Goal: Task Accomplishment & Management: Use online tool/utility

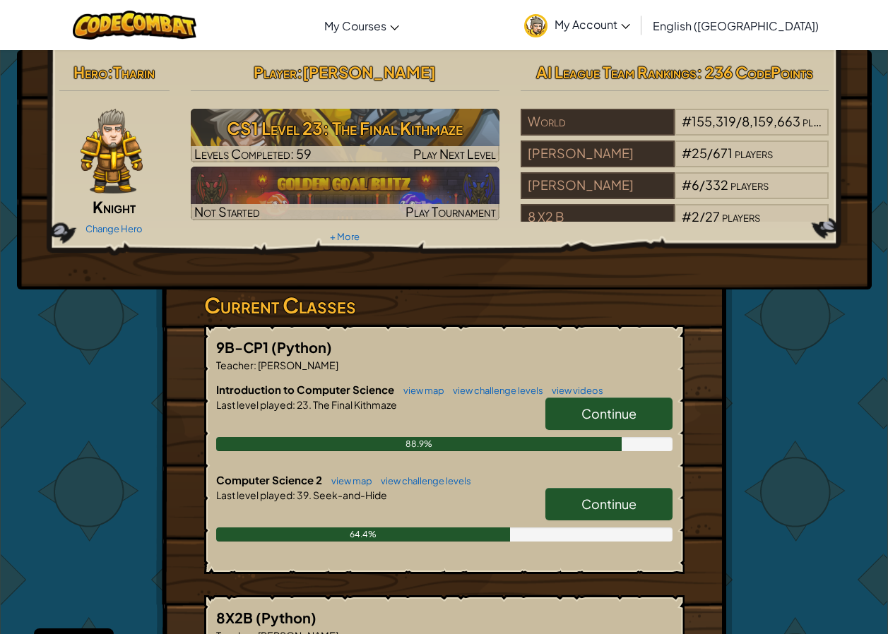
click at [633, 419] on span "Continue" at bounding box center [608, 413] width 55 height 16
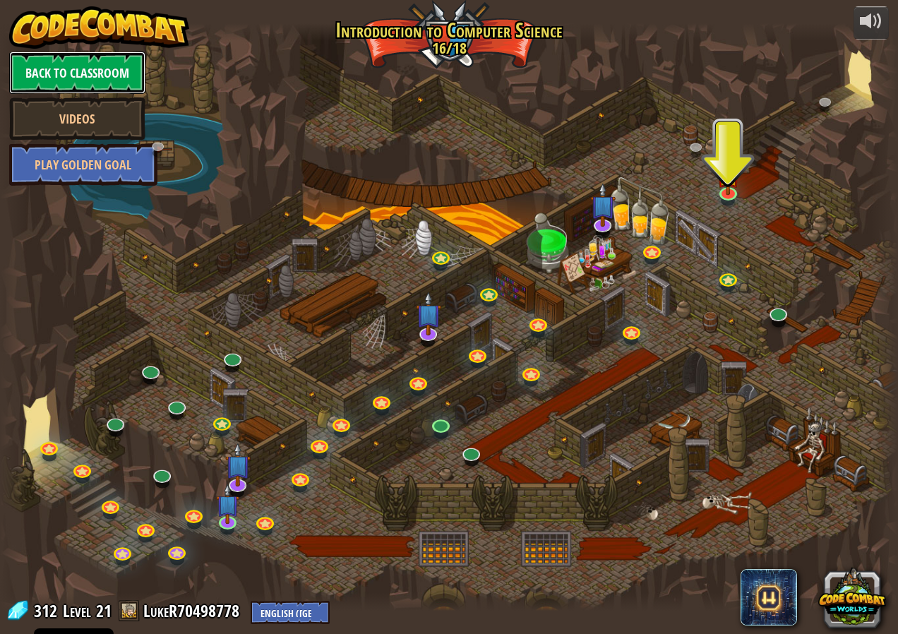
click at [59, 71] on link "Back to Classroom" at bounding box center [77, 73] width 136 height 42
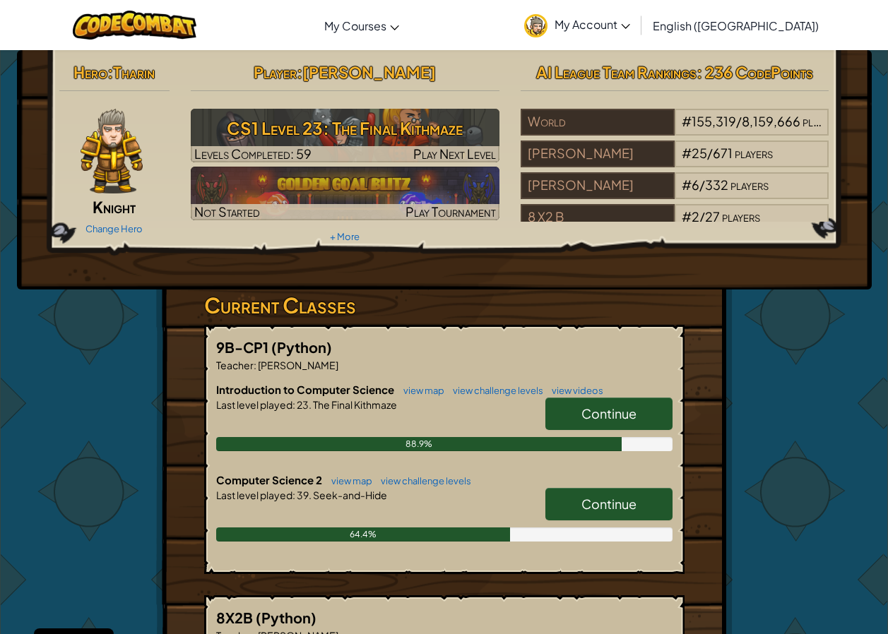
click at [609, 507] on span "Continue" at bounding box center [608, 504] width 55 height 16
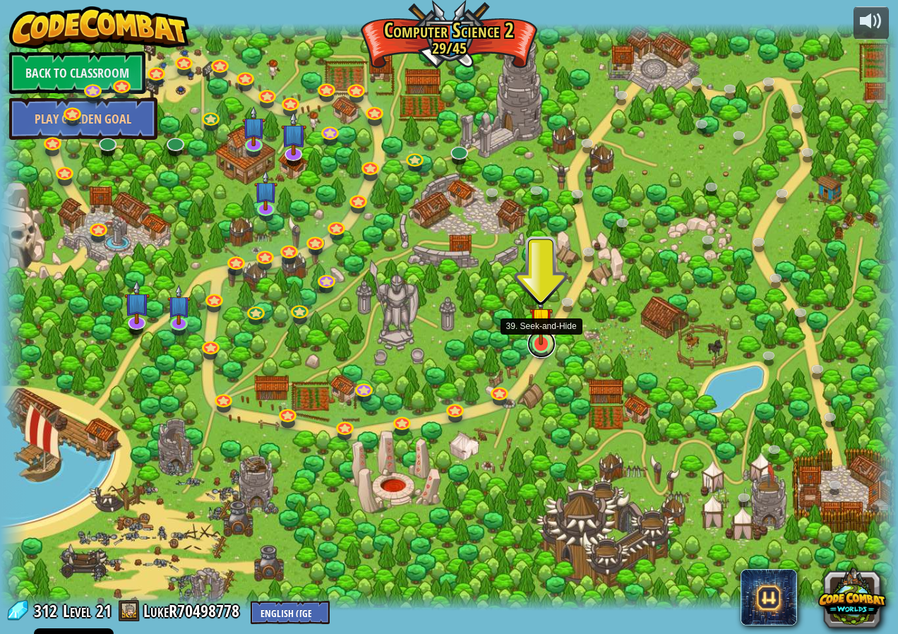
click at [545, 348] on link at bounding box center [541, 344] width 28 height 28
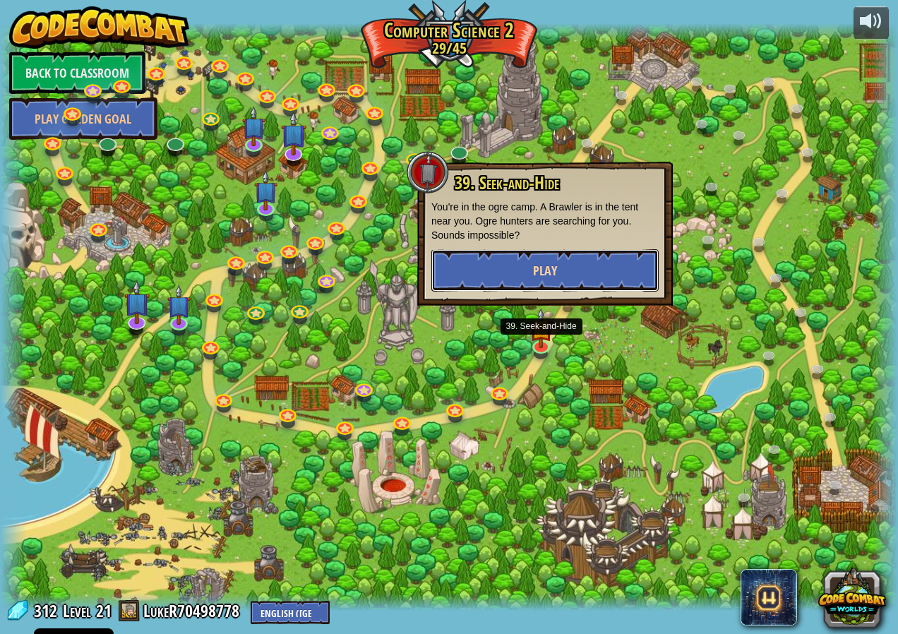
click at [603, 264] on button "Play" at bounding box center [544, 270] width 227 height 42
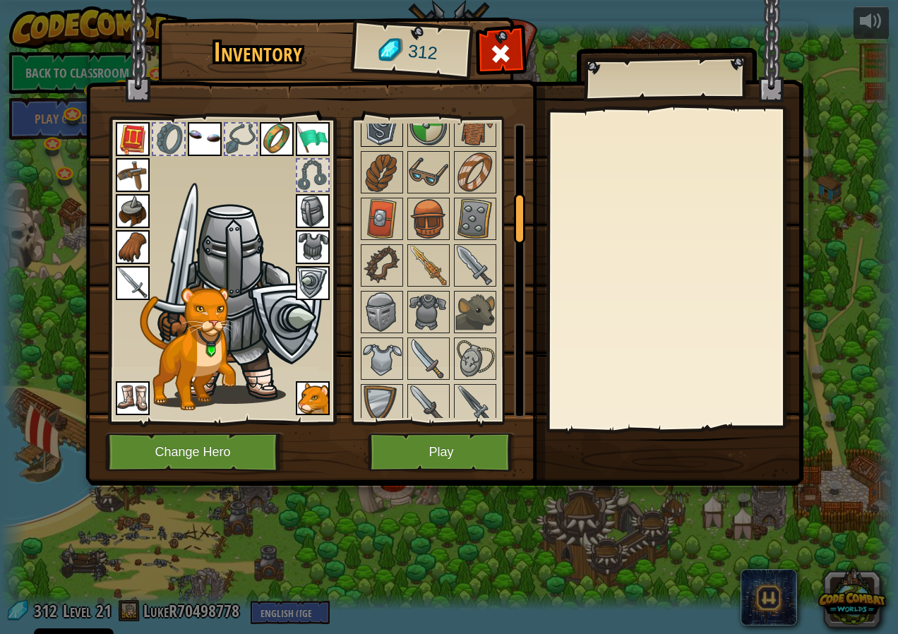
scroll to position [424, 0]
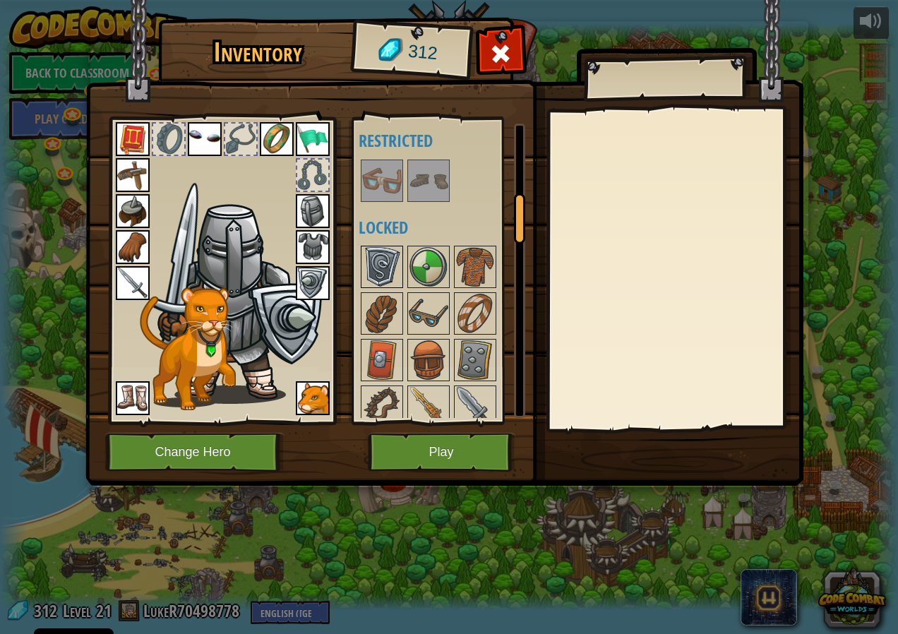
click at [386, 254] on img at bounding box center [382, 267] width 40 height 40
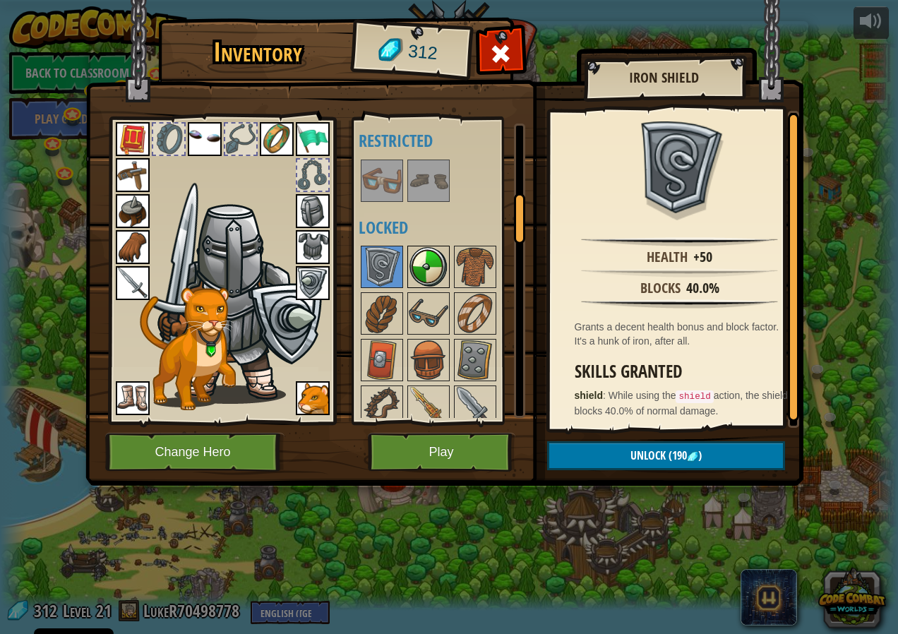
click at [410, 273] on img at bounding box center [429, 267] width 40 height 40
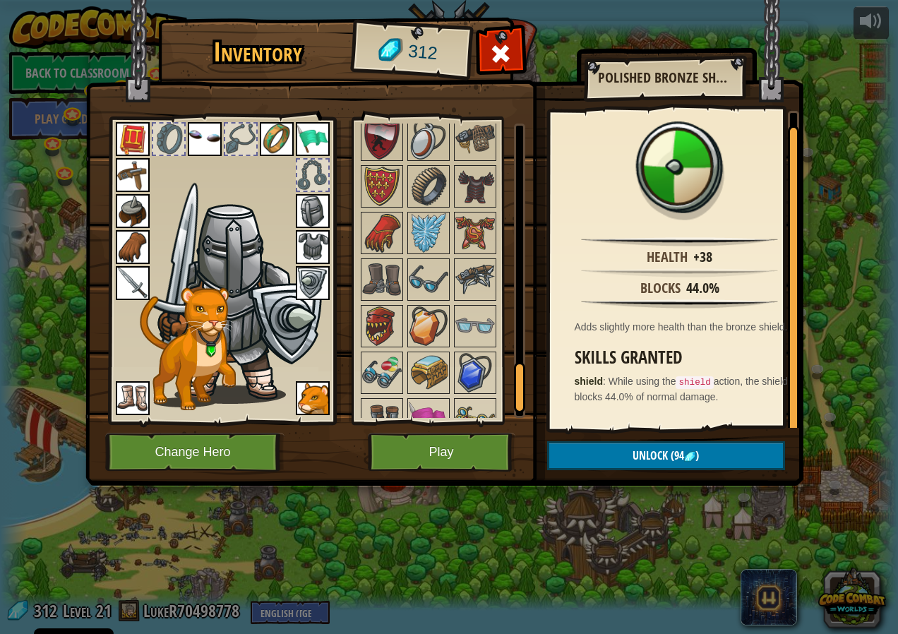
scroll to position [1554, 0]
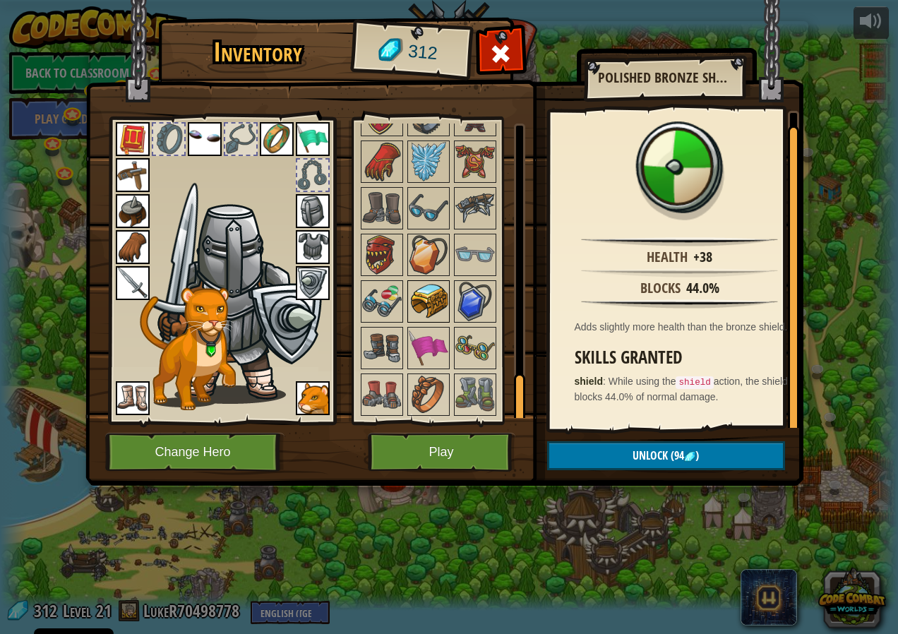
click at [424, 282] on img at bounding box center [429, 302] width 40 height 40
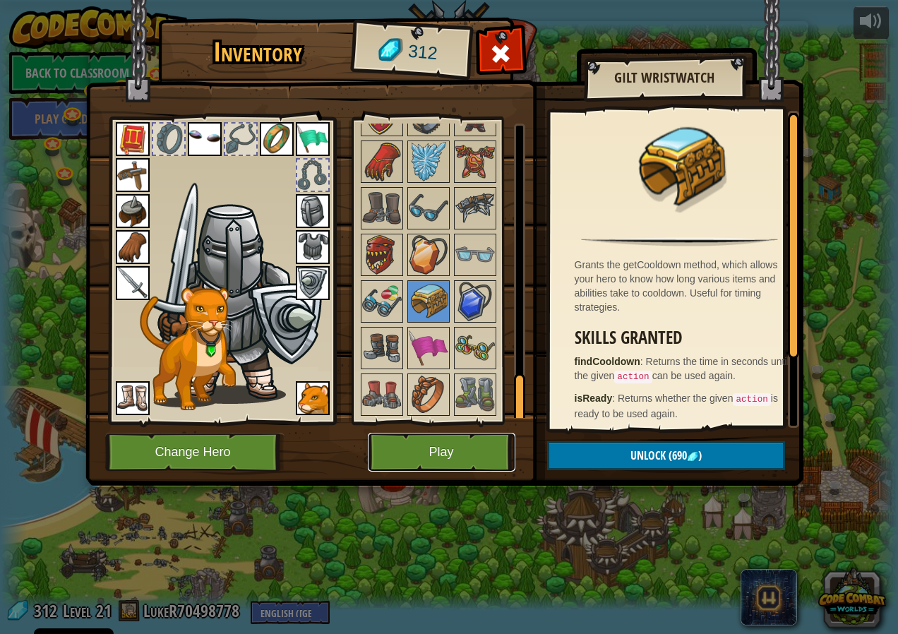
click at [465, 443] on button "Play" at bounding box center [442, 452] width 148 height 39
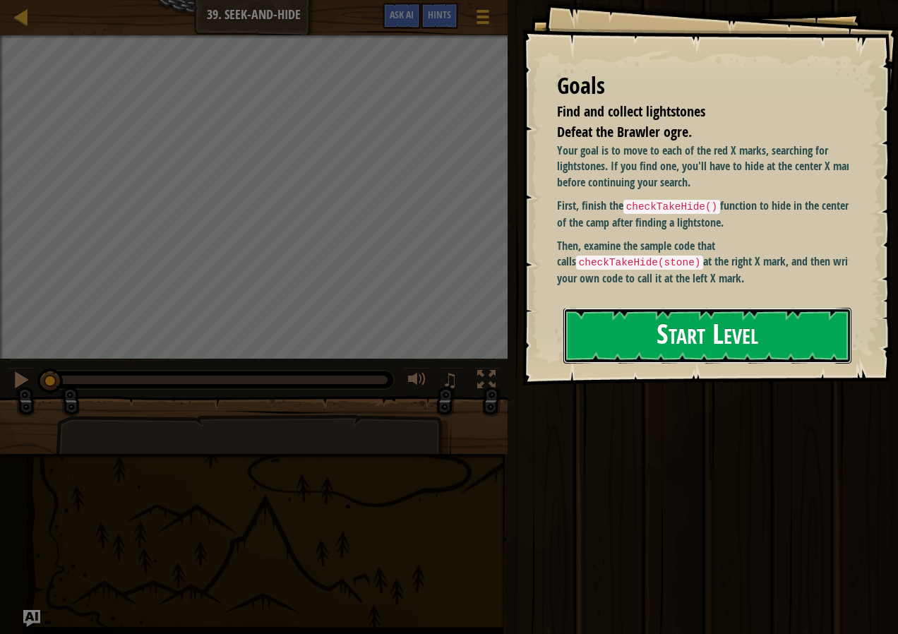
click at [778, 325] on button "Start Level" at bounding box center [707, 336] width 288 height 56
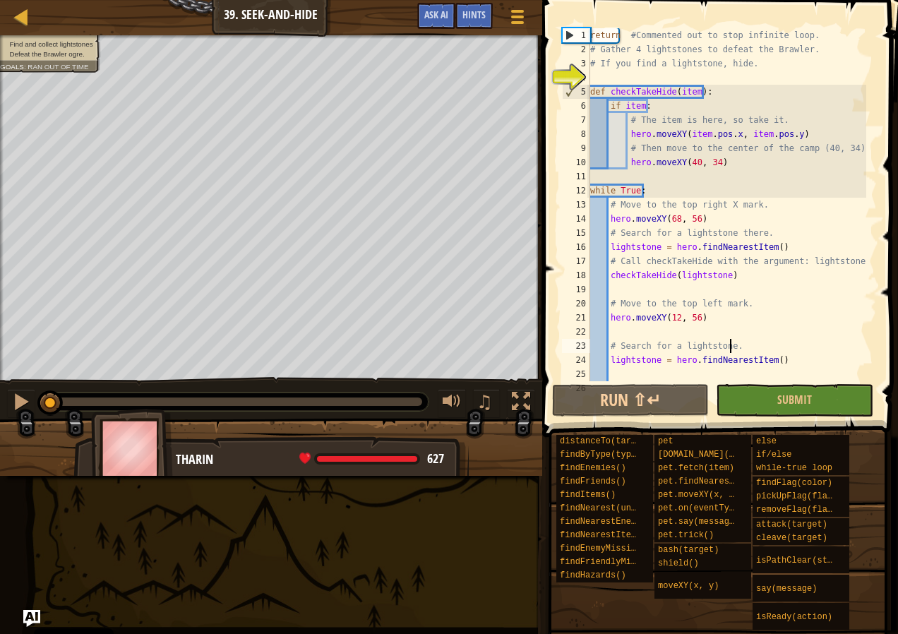
drag, startPoint x: 774, startPoint y: 342, endPoint x: 782, endPoint y: 342, distance: 7.8
click at [777, 342] on div "return #Commented out to stop infinite loop. # Gather 4 lightstones to defeat t…" at bounding box center [726, 218] width 279 height 381
type textarea "# Search for a lightstone."
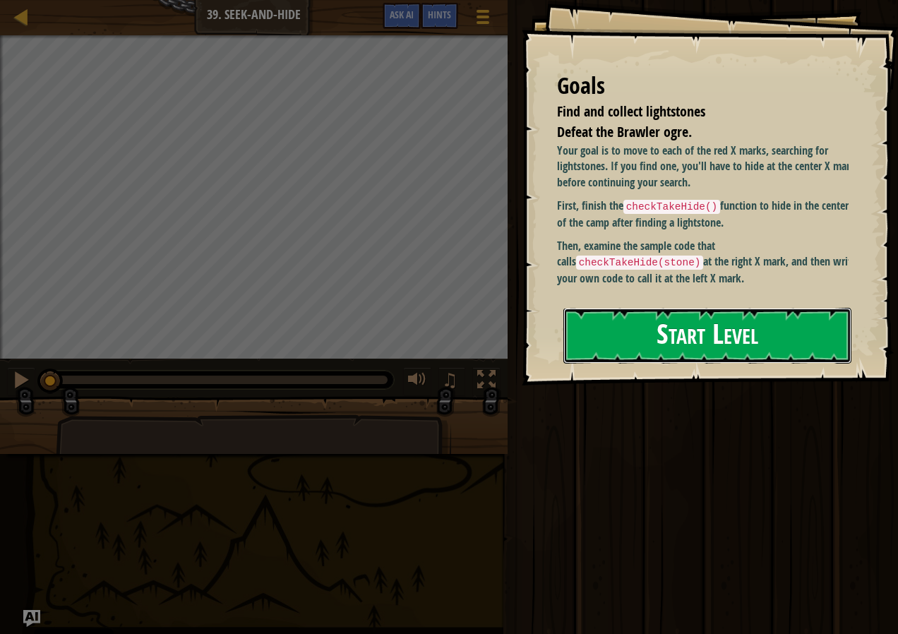
click at [611, 318] on button "Start Level" at bounding box center [707, 336] width 288 height 56
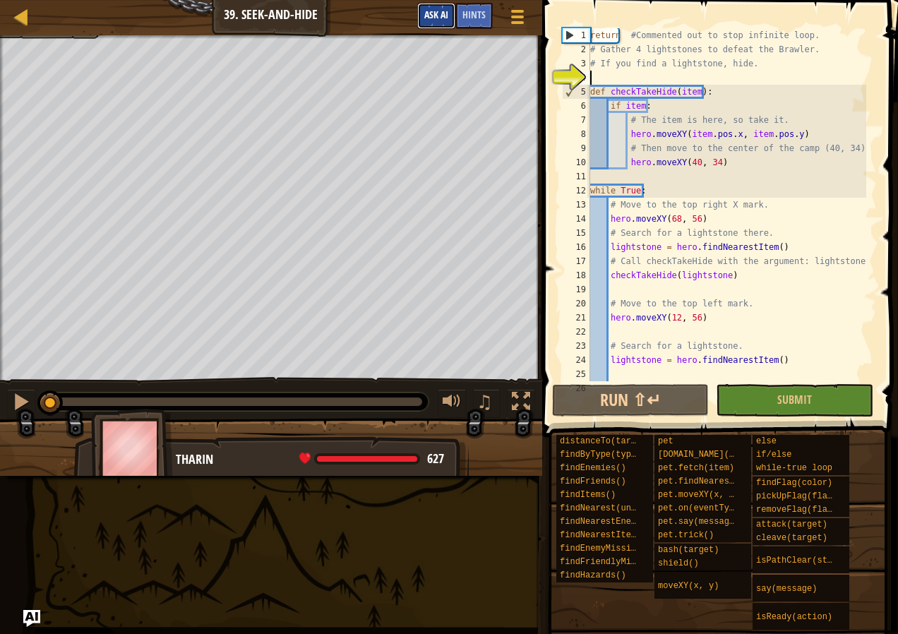
click at [438, 15] on span "Ask AI" at bounding box center [436, 14] width 24 height 13
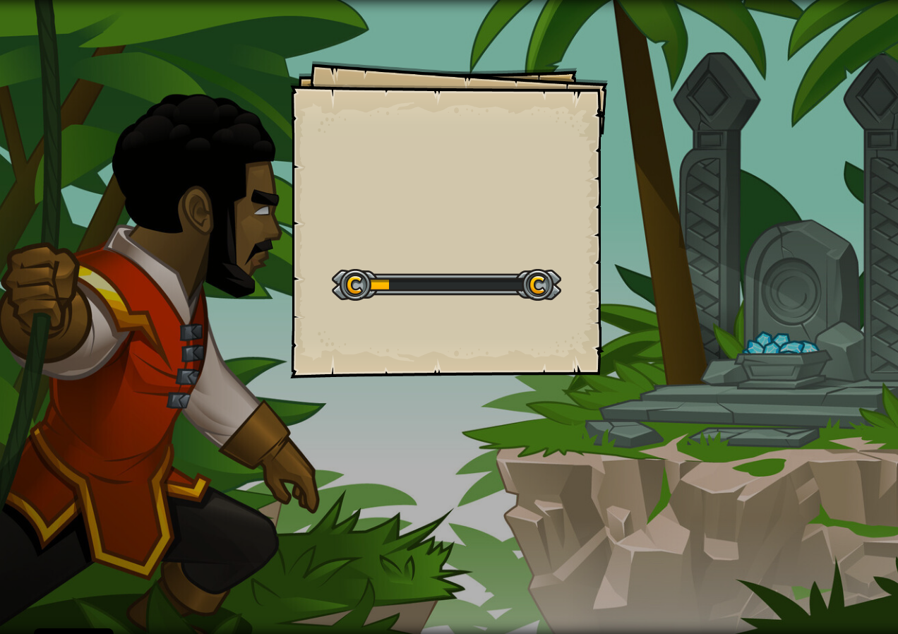
click at [436, 354] on div "Goals Start Level Error loading from server. Try refreshing the page. You'll ne…" at bounding box center [449, 220] width 318 height 318
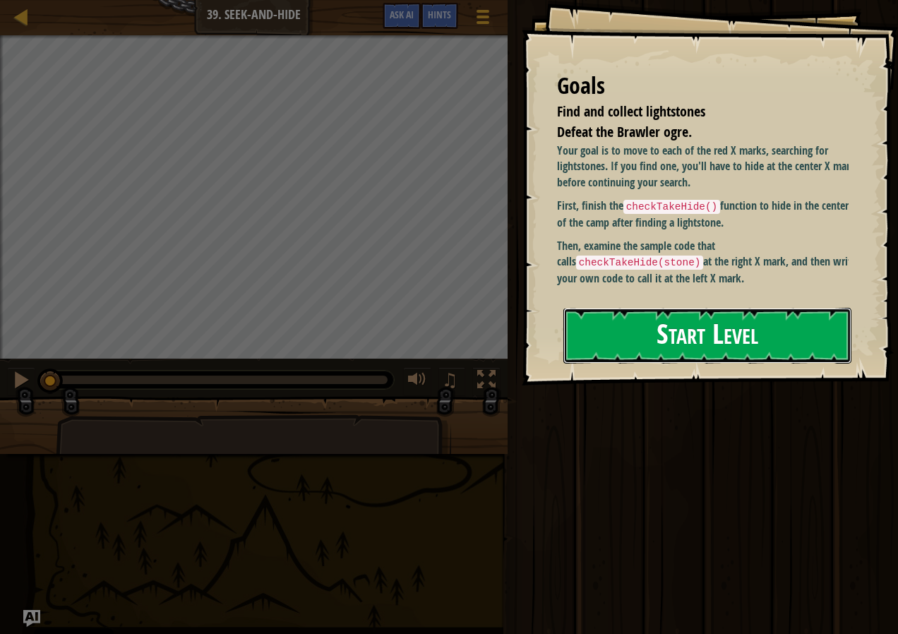
click at [768, 344] on button "Start Level" at bounding box center [707, 336] width 288 height 56
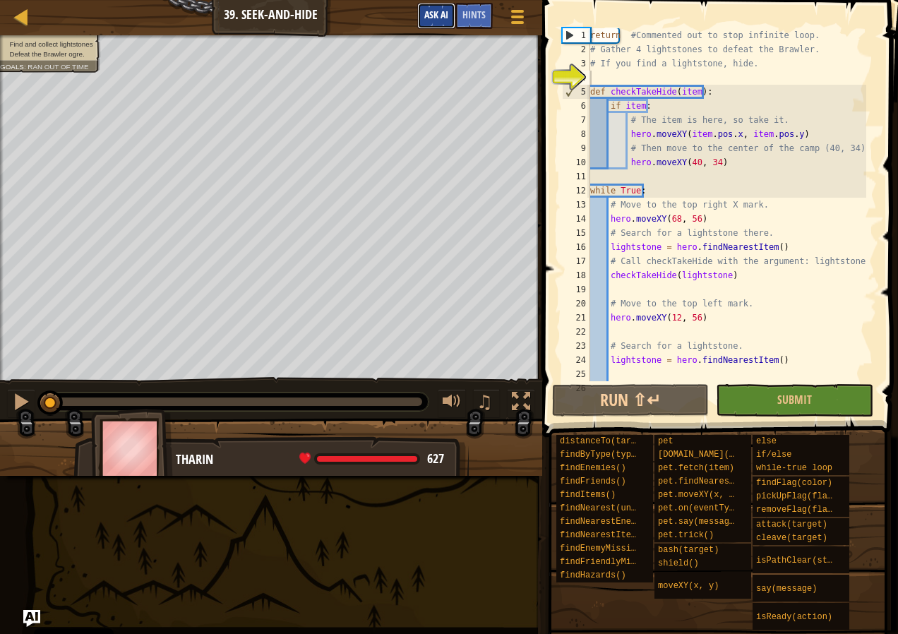
click at [434, 8] on button "Ask AI" at bounding box center [436, 16] width 38 height 26
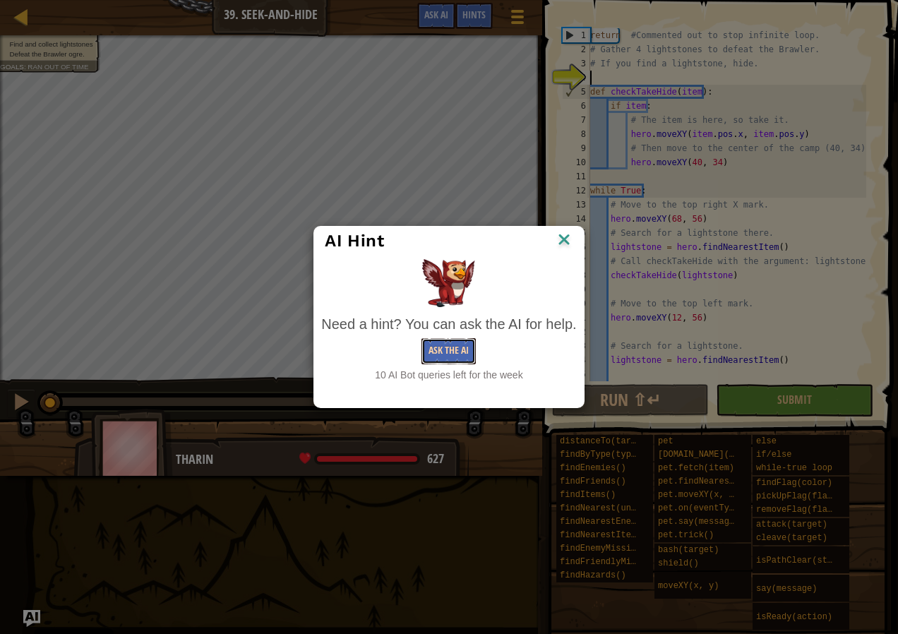
click at [450, 359] on button "Ask the AI" at bounding box center [449, 351] width 54 height 26
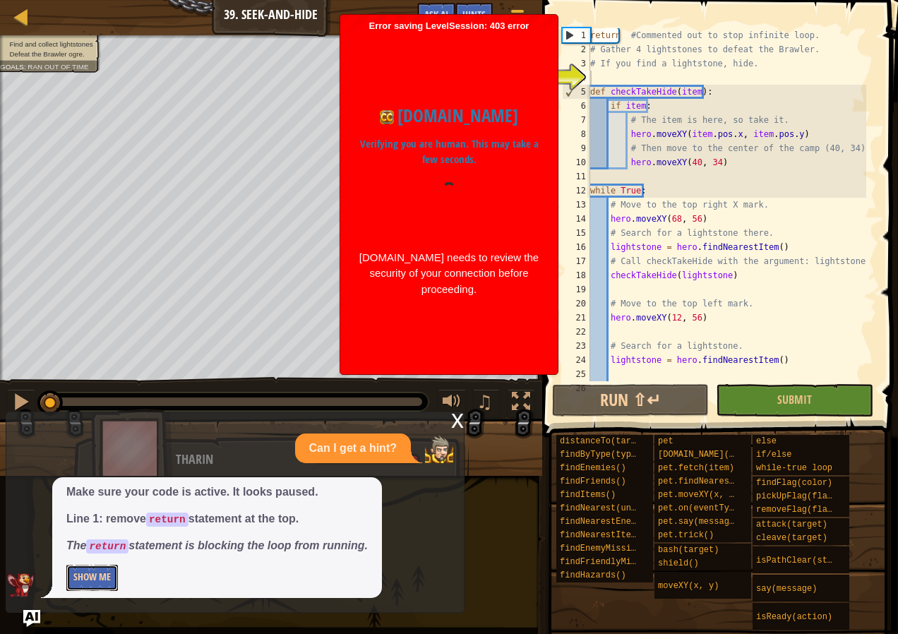
click at [98, 578] on button "Show Me" at bounding box center [92, 578] width 52 height 26
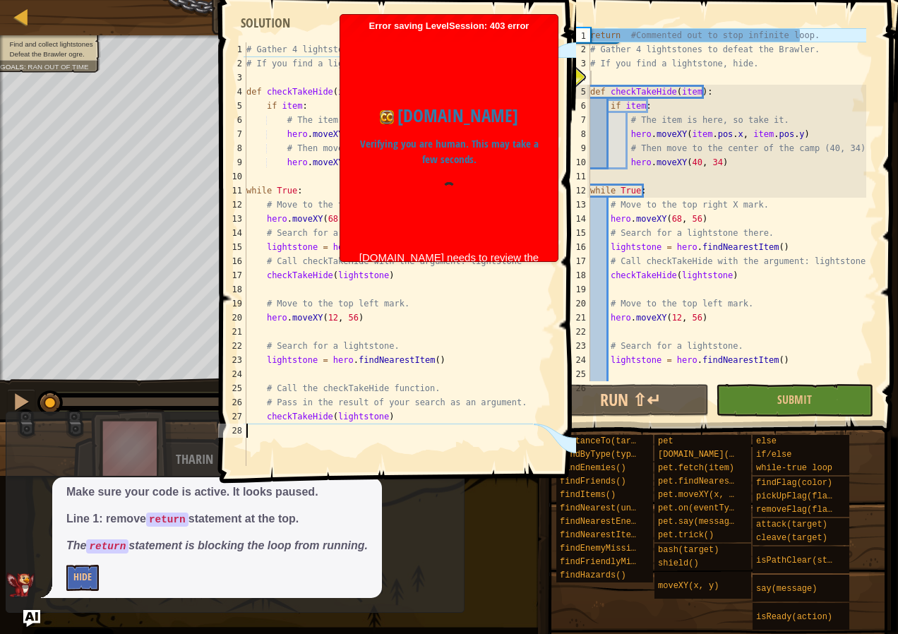
drag, startPoint x: 309, startPoint y: 451, endPoint x: 373, endPoint y: 449, distance: 63.6
click at [369, 451] on div "# Gather 4 lightstones to defeat the Brawler. # If you find a lightstone, hide.…" at bounding box center [389, 268] width 290 height 452
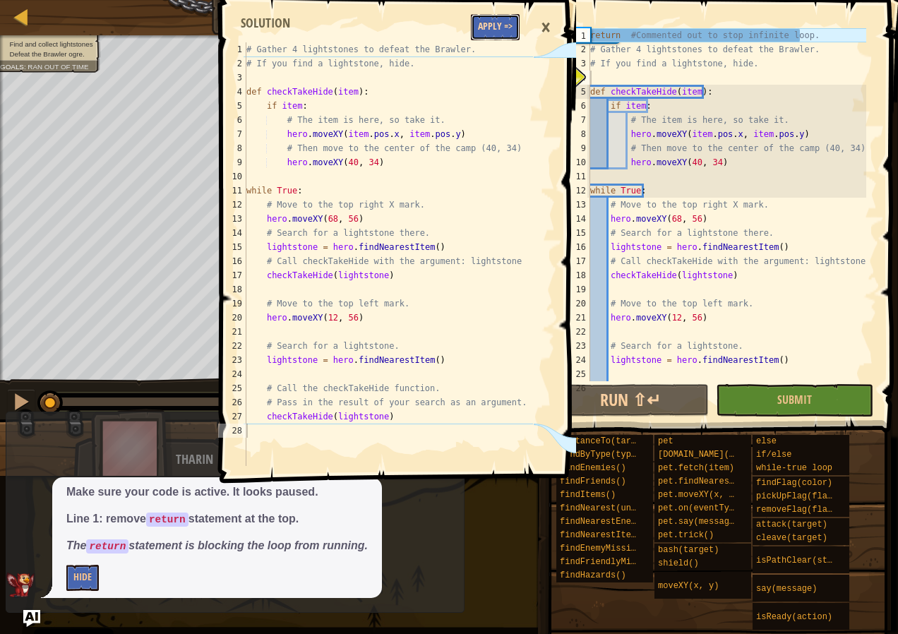
click at [493, 34] on button "Apply =>" at bounding box center [495, 27] width 49 height 26
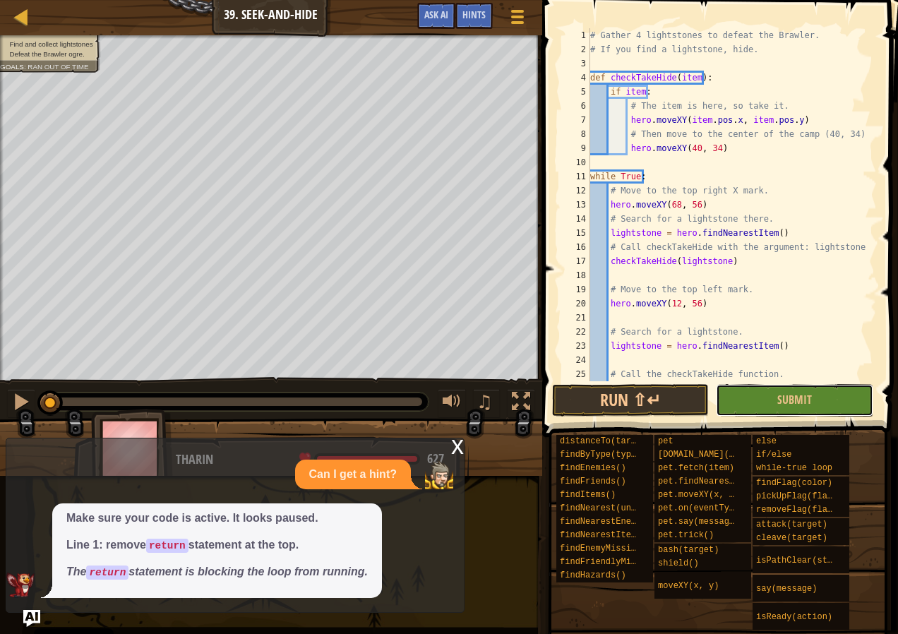
drag, startPoint x: 742, startPoint y: 410, endPoint x: 742, endPoint y: 373, distance: 37.4
click at [742, 405] on button "Submit" at bounding box center [794, 400] width 157 height 32
